Goal: Check status: Check status

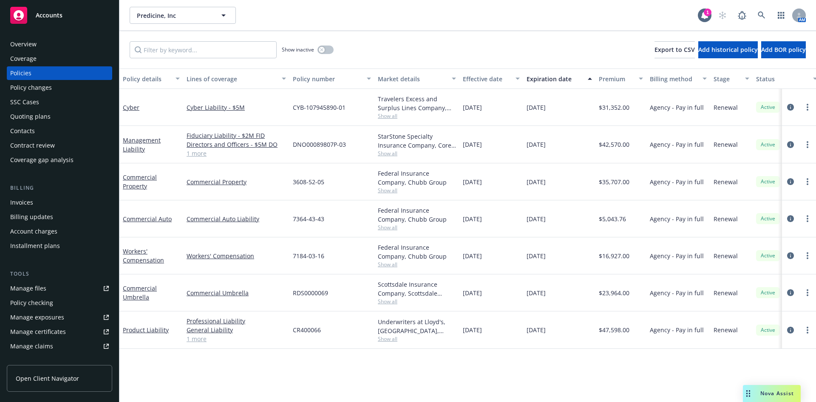
click at [202, 17] on span "Predicine, Inc" at bounding box center [174, 15] width 74 height 9
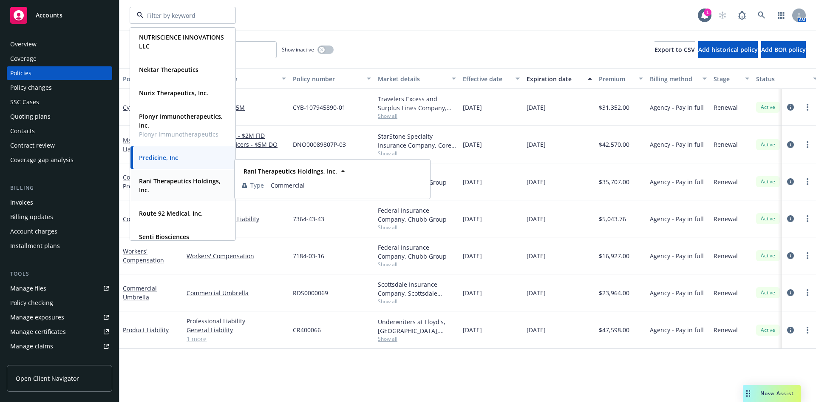
scroll to position [552, 0]
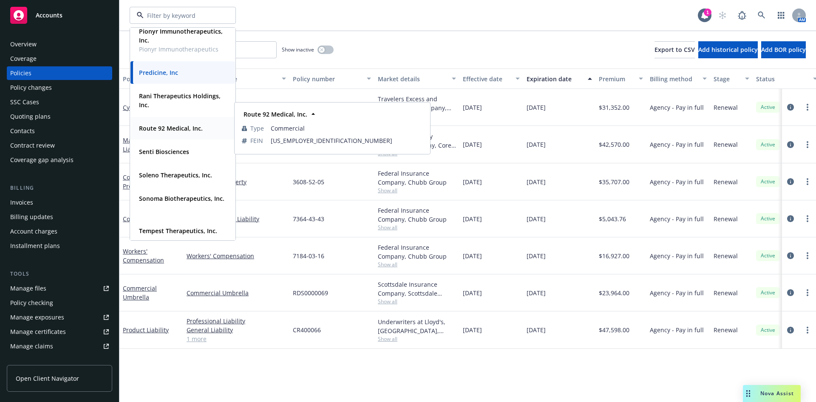
click at [172, 127] on strong "Route 92 Medical, Inc." at bounding box center [171, 128] width 64 height 8
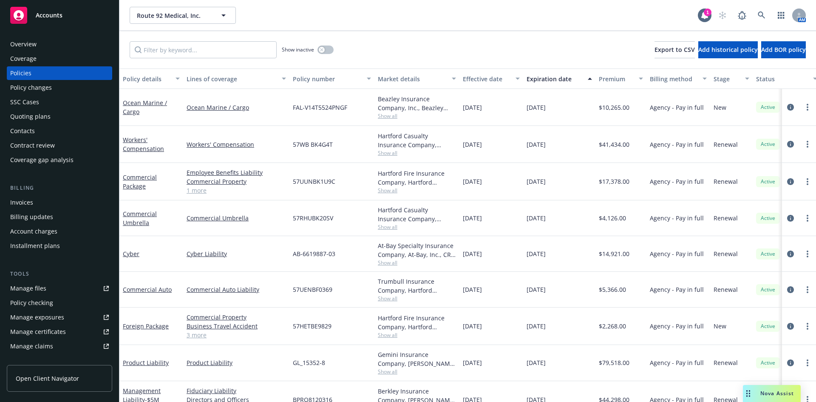
click at [348, 9] on div "Route 92 Medical, Inc. Route 92 Medical, Inc." at bounding box center [414, 15] width 568 height 17
click at [424, 8] on div "Route 92 Medical, Inc. Route 92 Medical, Inc." at bounding box center [414, 15] width 568 height 17
click at [58, 119] on div "Quoting plans" at bounding box center [59, 117] width 99 height 14
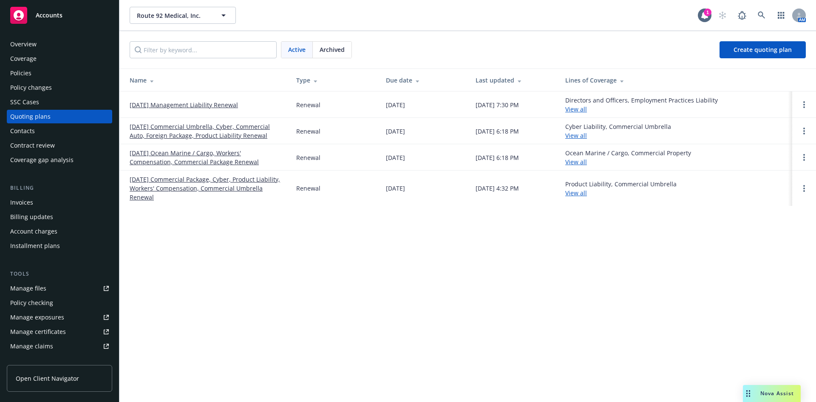
click at [230, 136] on link "[DATE] Commercial Umbrella, Cyber, Commercial Auto, Foreign Package, Product Li…" at bounding box center [206, 131] width 153 height 18
